Goal: Find specific page/section: Find specific page/section

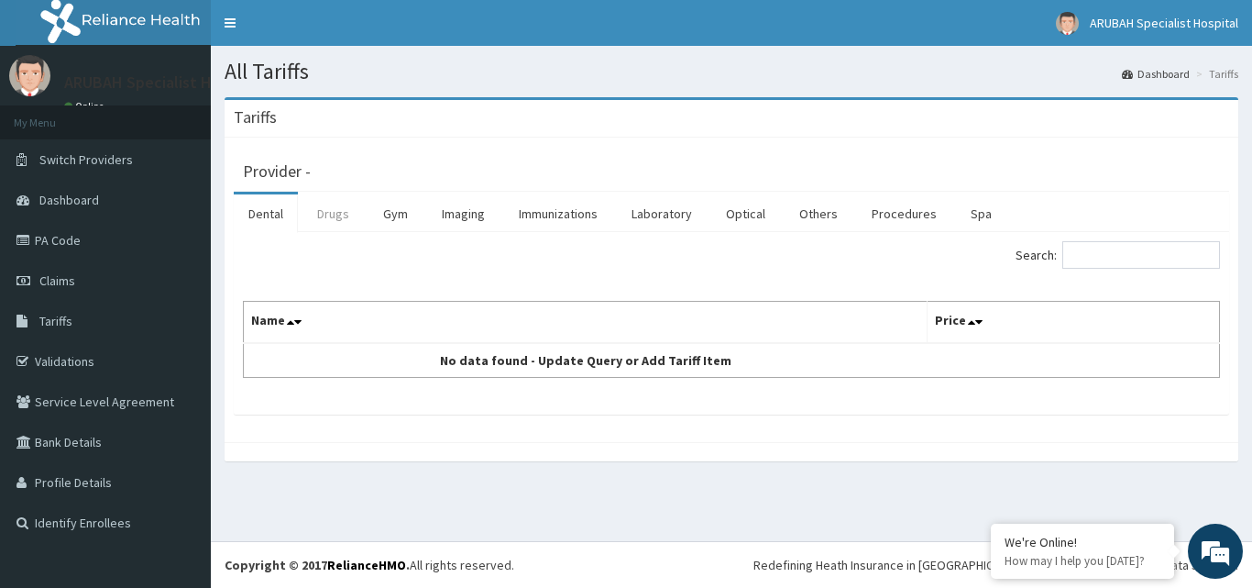
click at [325, 216] on link "Drugs" at bounding box center [333, 213] width 61 height 39
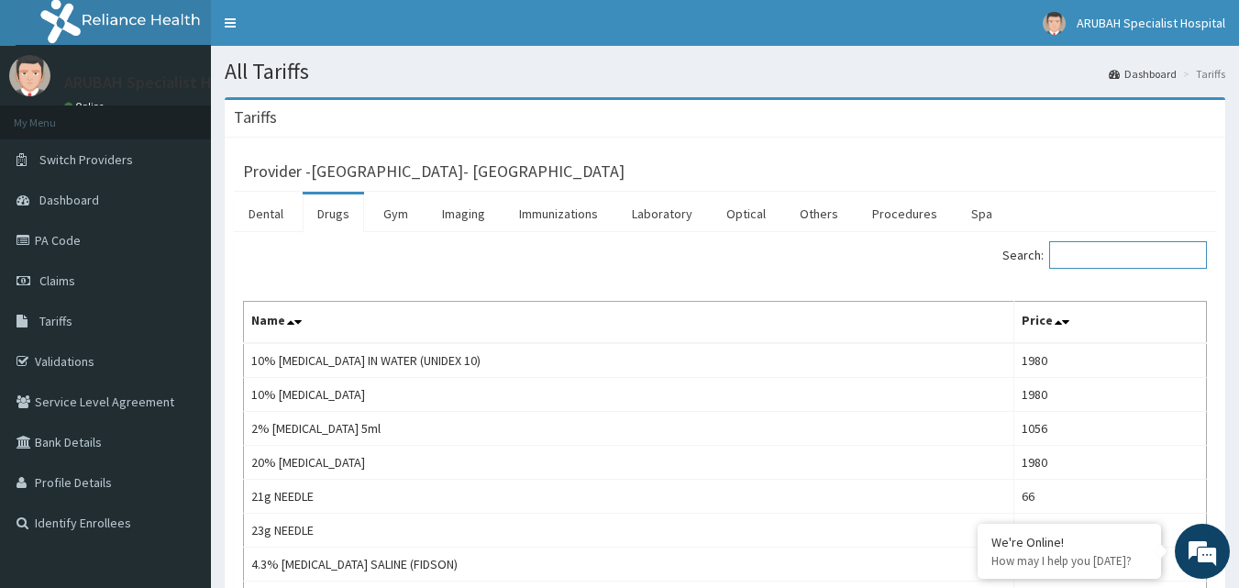
click at [1117, 260] on input "Search:" at bounding box center [1128, 255] width 158 height 28
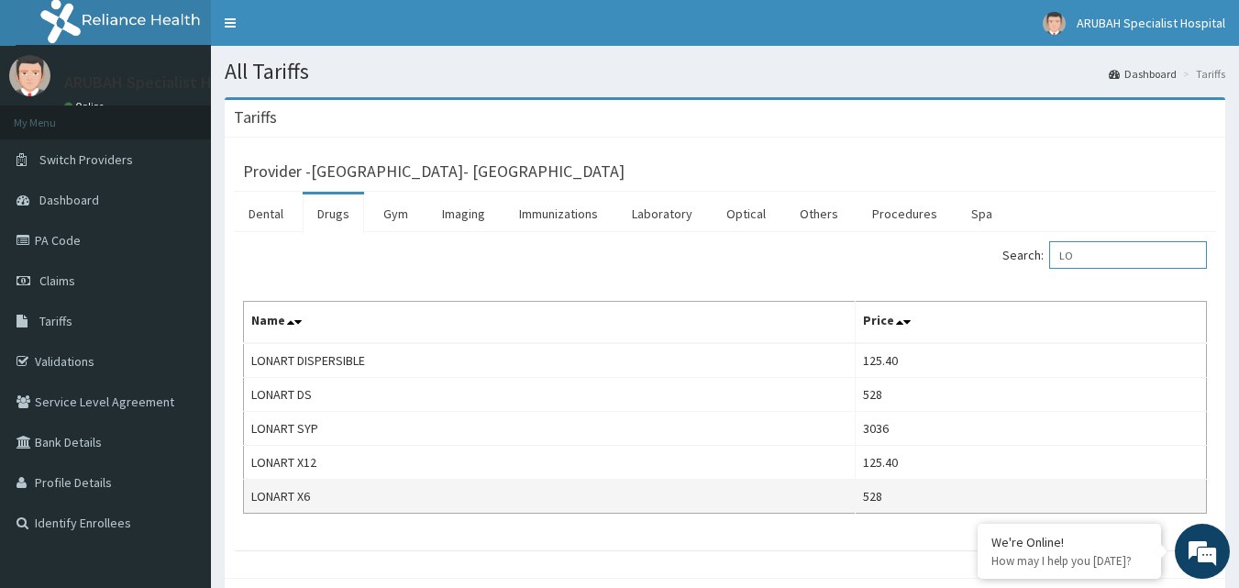
type input "L"
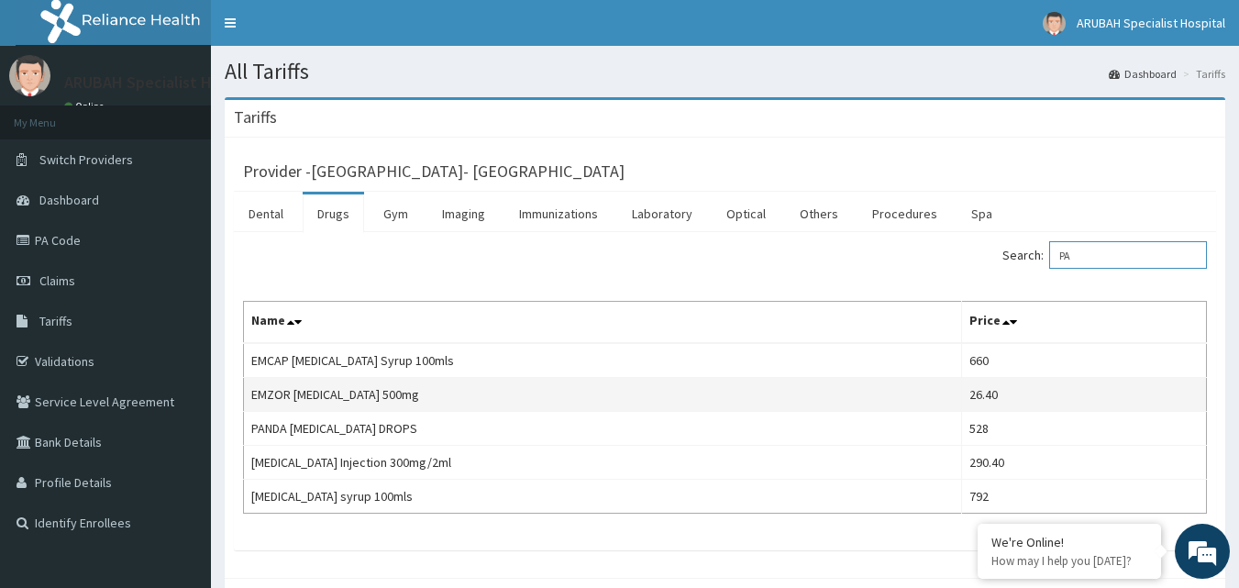
type input "P"
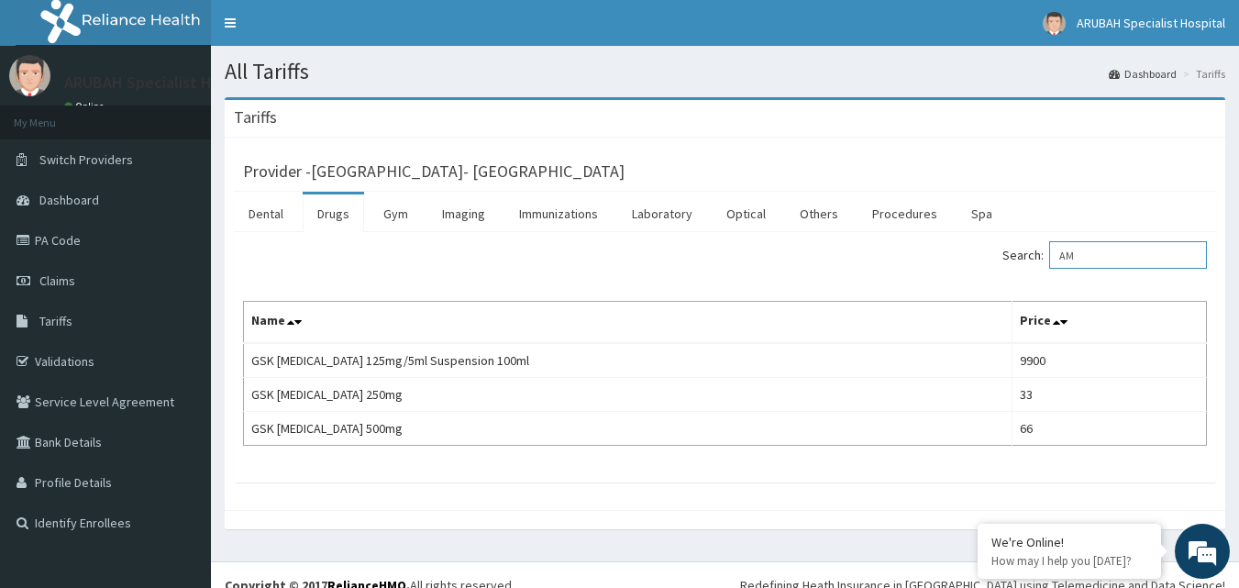
type input "A"
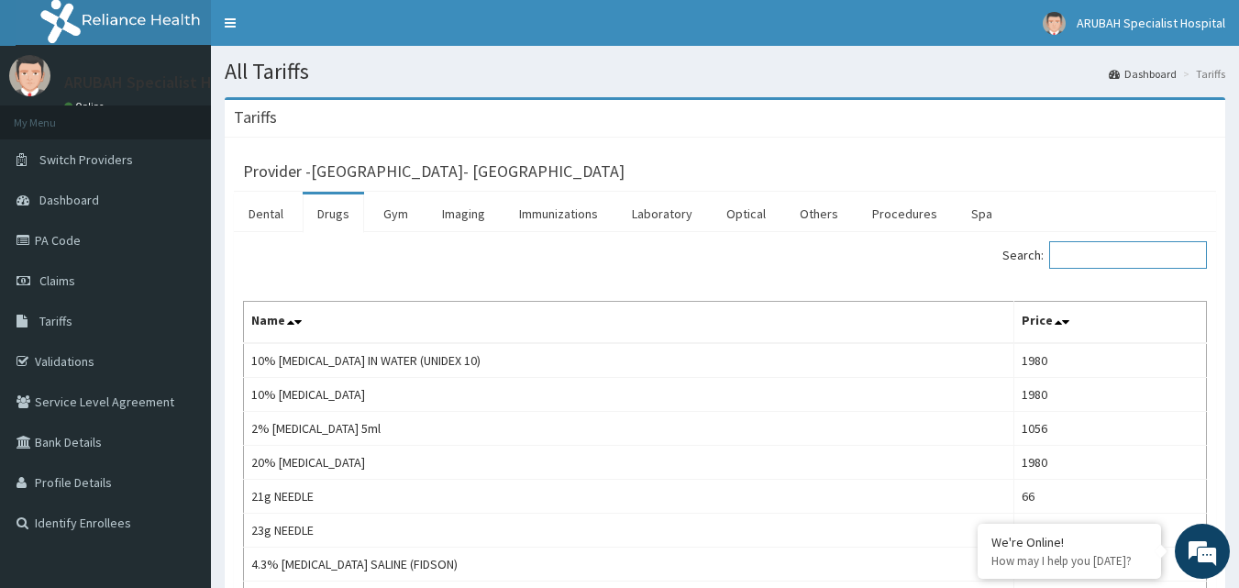
type input "A"
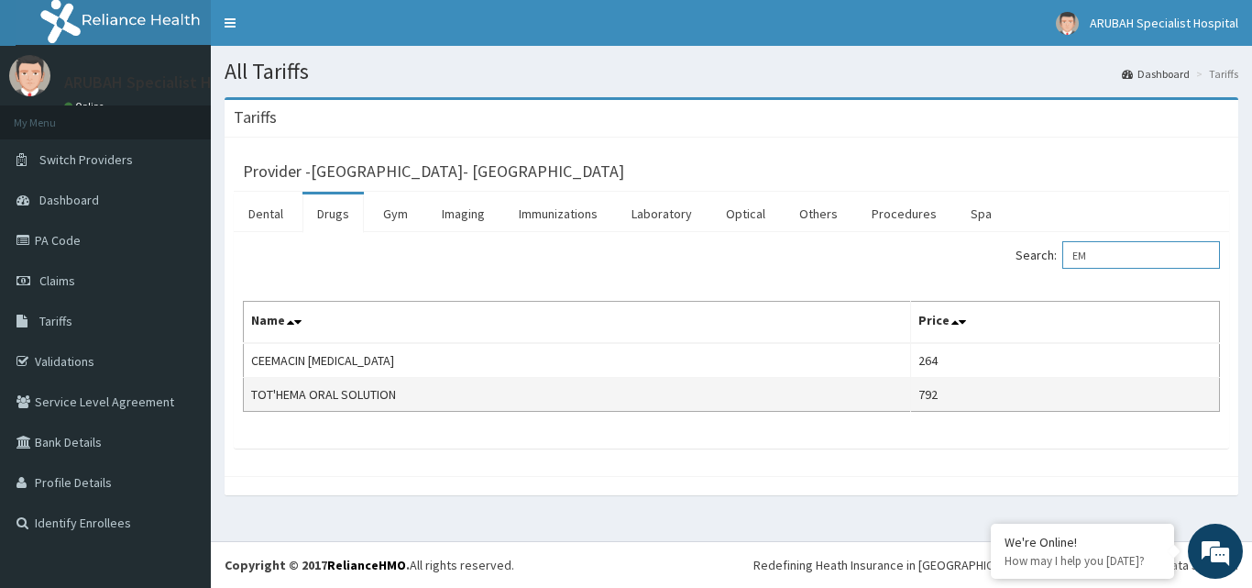
type input "E"
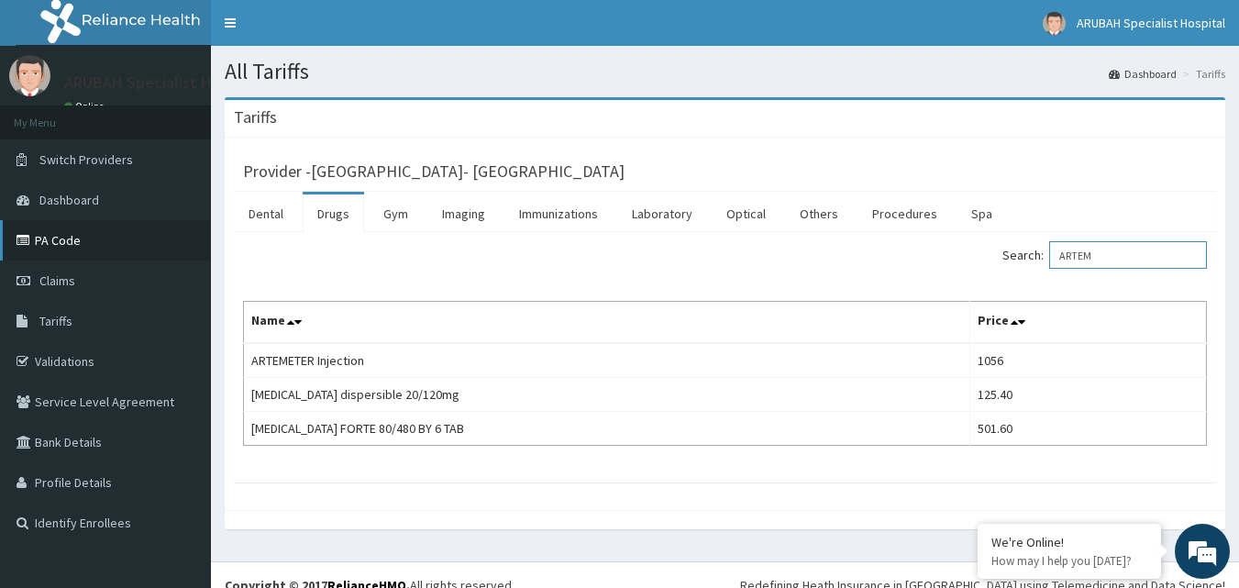
type input "ARTEM"
click at [78, 237] on link "PA Code" at bounding box center [105, 240] width 211 height 40
